Goal: Information Seeking & Learning: Learn about a topic

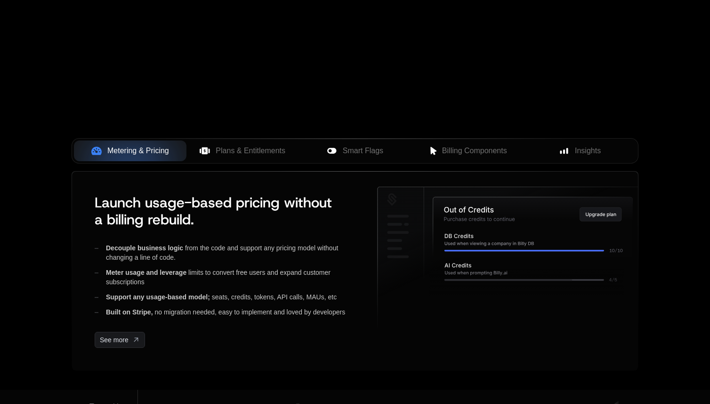
scroll to position [392, 0]
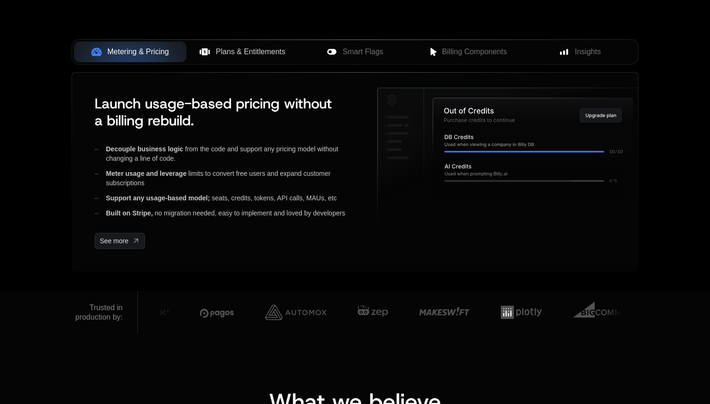
click at [265, 58] on button "Plans & Entitlements" at bounding box center [243, 51] width 113 height 21
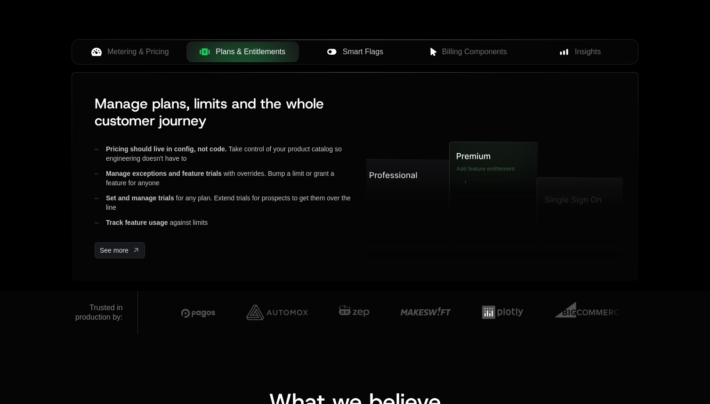
click at [336, 53] on icon at bounding box center [332, 52] width 10 height 10
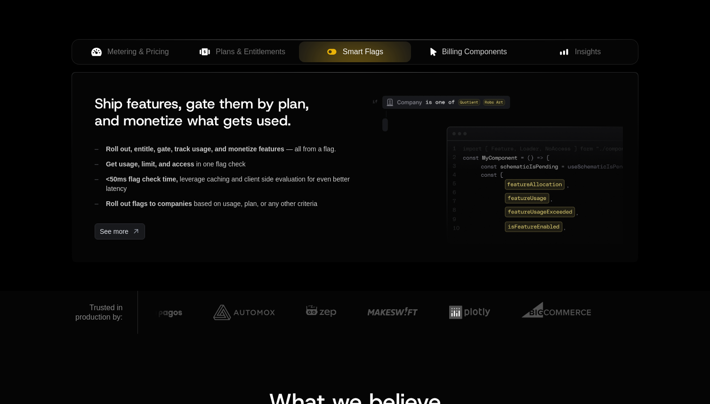
click at [450, 49] on span "Billing Components" at bounding box center [474, 51] width 65 height 11
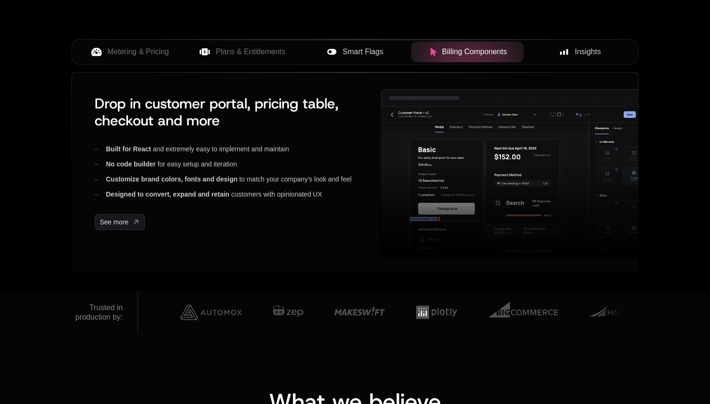
click at [565, 56] on div "Insights" at bounding box center [580, 51] width 98 height 11
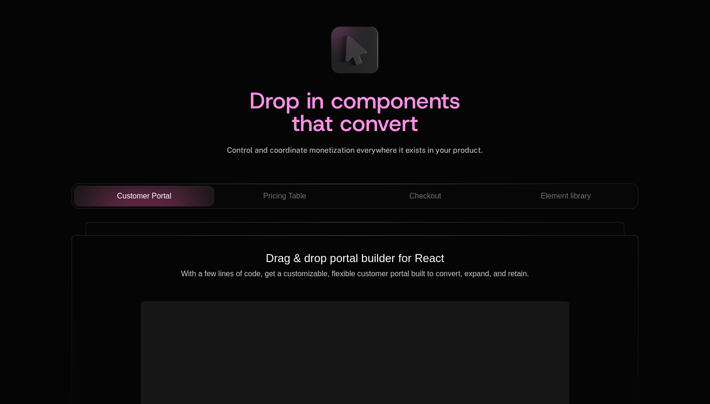
scroll to position [3236, 0]
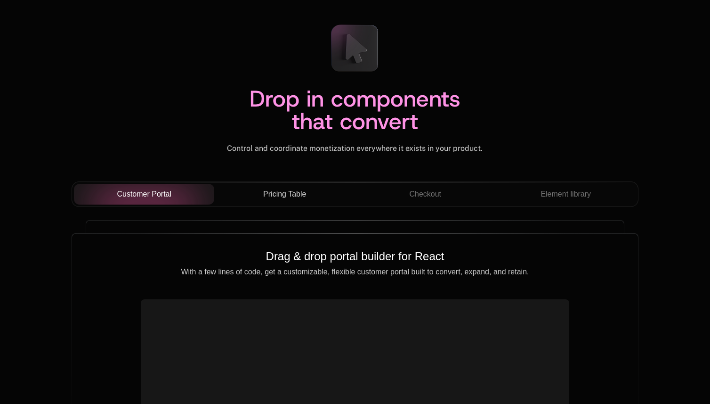
click at [267, 192] on span "Pricing Table" at bounding box center [284, 193] width 43 height 11
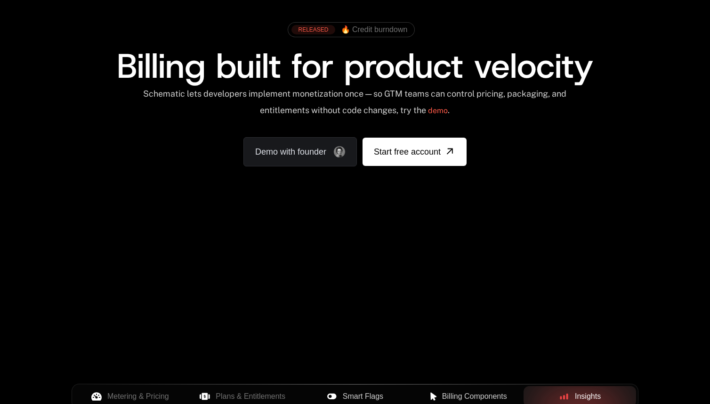
scroll to position [0, 0]
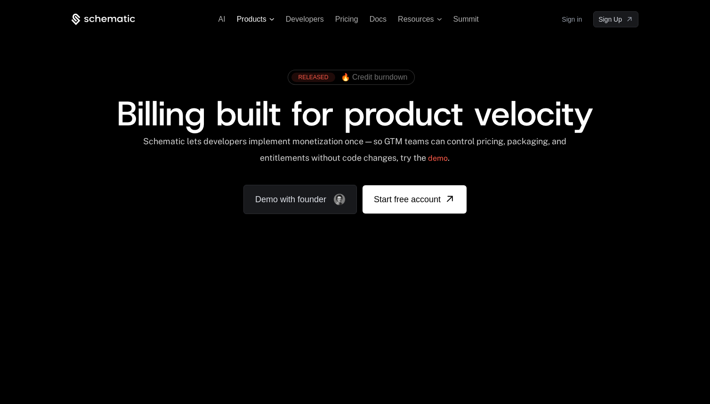
click at [256, 20] on span "Products" at bounding box center [252, 19] width 30 height 8
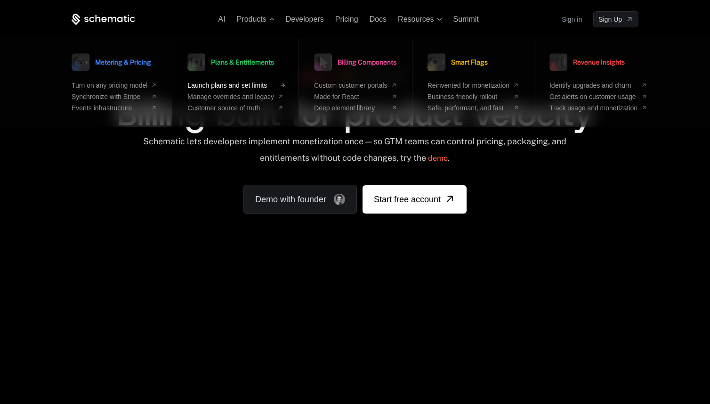
click at [235, 84] on span "Launch plans and set limits" at bounding box center [230, 85] width 87 height 8
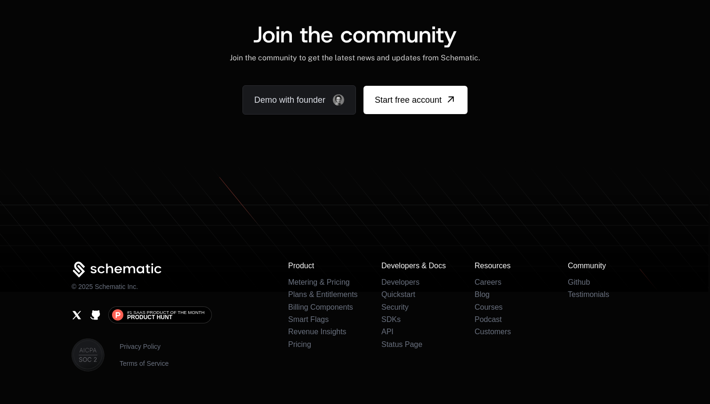
scroll to position [1924, 0]
